Goal: Task Accomplishment & Management: Complete application form

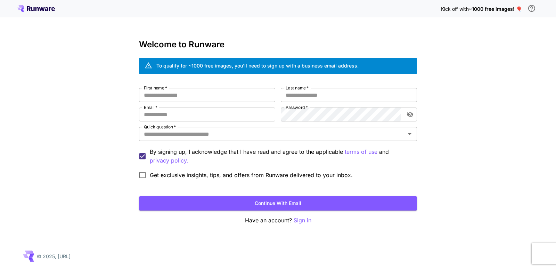
click at [488, 166] on div "Kick off with ~1000 free images! 🎈 Welcome to Runware To qualify for ~1000 free…" at bounding box center [278, 134] width 556 height 269
click at [279, 202] on button "Continue with email" at bounding box center [278, 203] width 278 height 14
click at [163, 95] on input "First name   *" at bounding box center [207, 95] width 136 height 14
type input "***"
click at [319, 91] on input "Last name   *" at bounding box center [349, 95] width 136 height 14
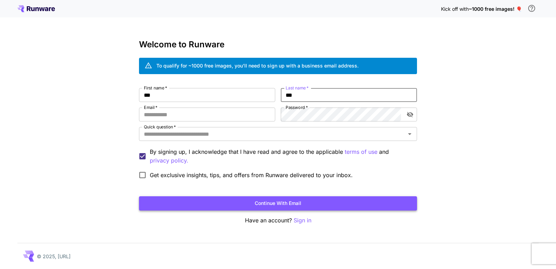
type input "***"
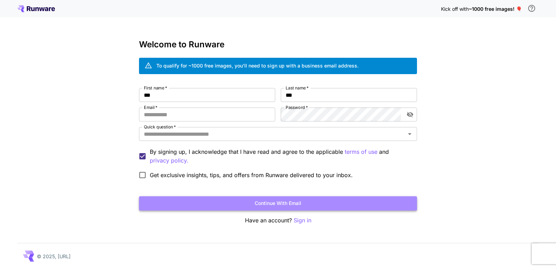
click at [275, 200] on button "Continue with email" at bounding box center [278, 203] width 278 height 14
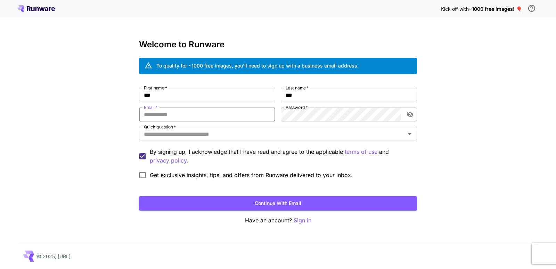
click at [152, 113] on input "Email   *" at bounding box center [207, 114] width 136 height 14
paste input "**********"
type input "**********"
click at [170, 129] on label "Quick question   *" at bounding box center [160, 127] width 32 height 6
click at [170, 129] on input "Quick question   *" at bounding box center [272, 134] width 262 height 10
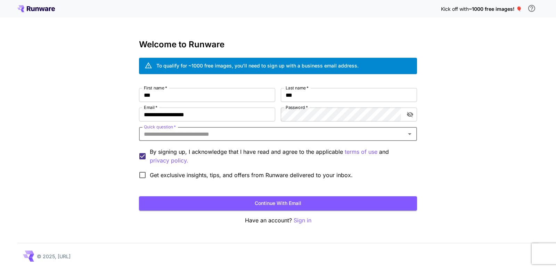
click at [170, 136] on input "Quick question   *" at bounding box center [272, 134] width 262 height 10
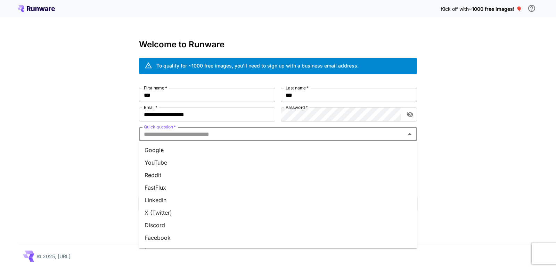
click at [164, 149] on li "Google" at bounding box center [278, 150] width 278 height 13
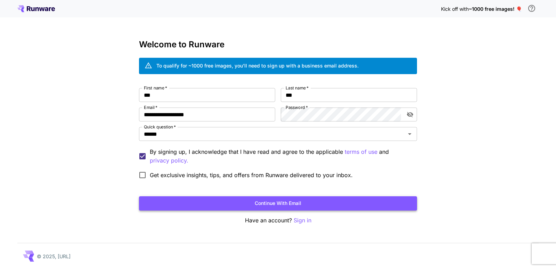
click at [280, 202] on button "Continue with email" at bounding box center [278, 203] width 278 height 14
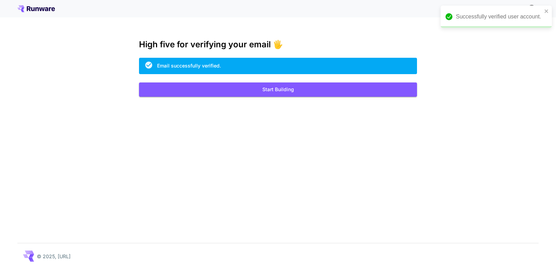
click at [380, 129] on div "Kick off with ~1000 free images! 🎈 High five for verifying your email 🖐️ Email …" at bounding box center [278, 134] width 556 height 269
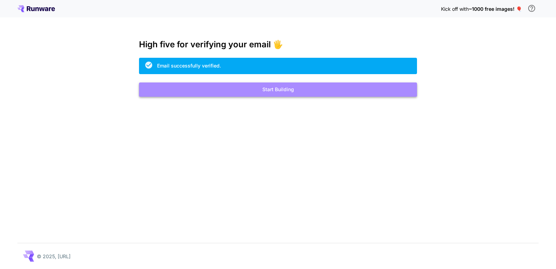
click at [283, 93] on button "Start Building" at bounding box center [278, 89] width 278 height 14
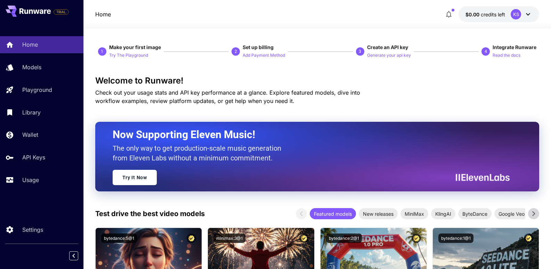
click at [528, 16] on icon at bounding box center [528, 14] width 8 height 8
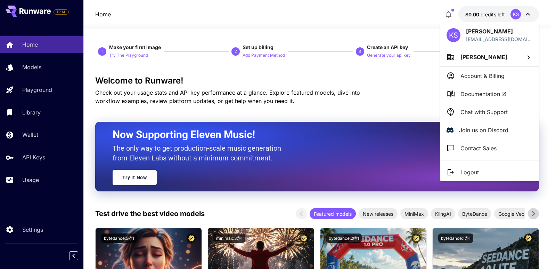
click at [471, 79] on p "Account & Billing" at bounding box center [482, 76] width 44 height 8
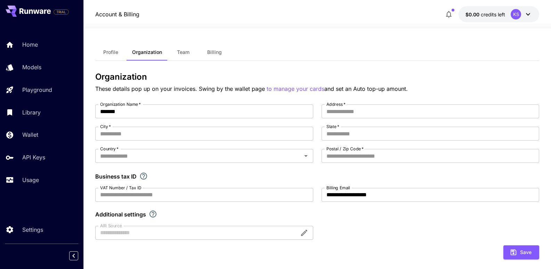
click at [446, 12] on icon "button" at bounding box center [448, 14] width 8 height 8
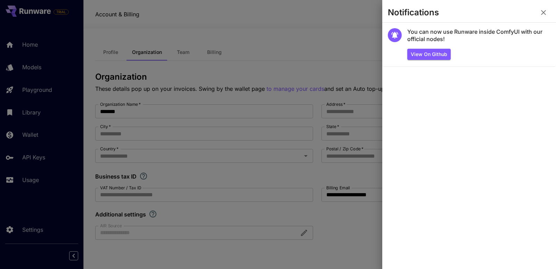
click at [543, 14] on icon "button" at bounding box center [543, 12] width 8 height 8
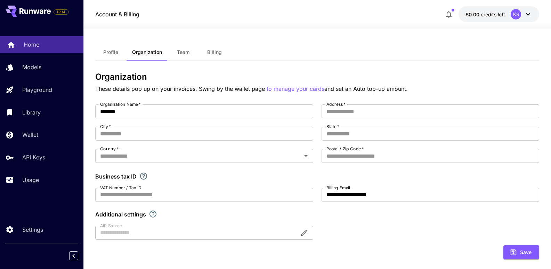
click at [30, 48] on p "Home" at bounding box center [32, 44] width 16 height 8
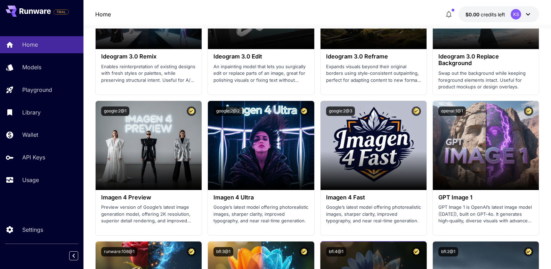
scroll to position [1425, 0]
